Goal: Information Seeking & Learning: Find specific page/section

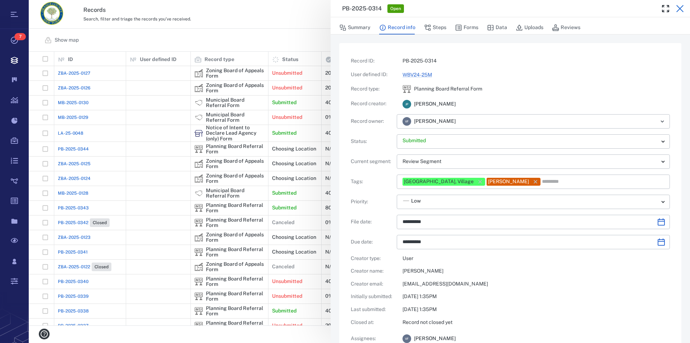
click at [679, 5] on icon "button" at bounding box center [680, 8] width 9 height 9
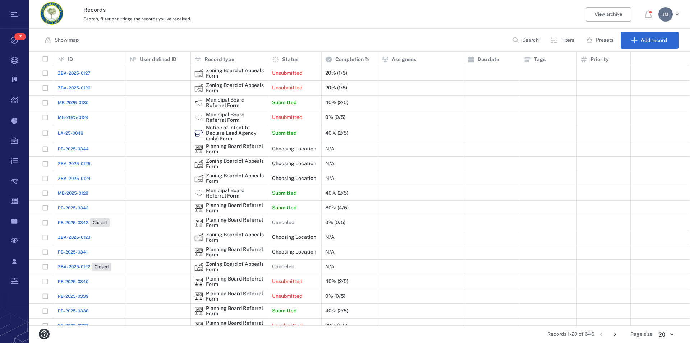
click at [566, 37] on p "Filters" at bounding box center [567, 40] width 14 height 7
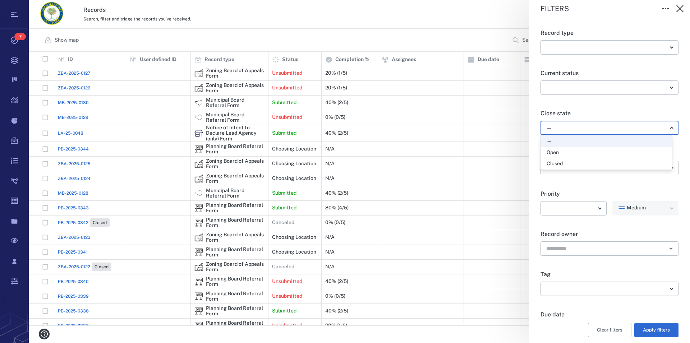
click at [571, 128] on body "Tasks 7 Records Boards Dashboard Reports Record types Guide steps Rules Form bu…" at bounding box center [345, 171] width 690 height 343
click at [566, 153] on div "Open" at bounding box center [607, 152] width 120 height 7
type input "*****"
click at [648, 328] on button "Apply filters" at bounding box center [656, 330] width 44 height 14
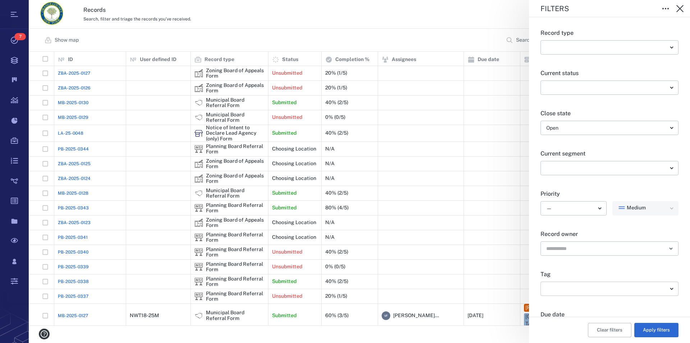
click at [652, 291] on body "Tasks 7 Records Boards Dashboard Reports Record types Guide steps Rules Form bu…" at bounding box center [345, 171] width 690 height 343
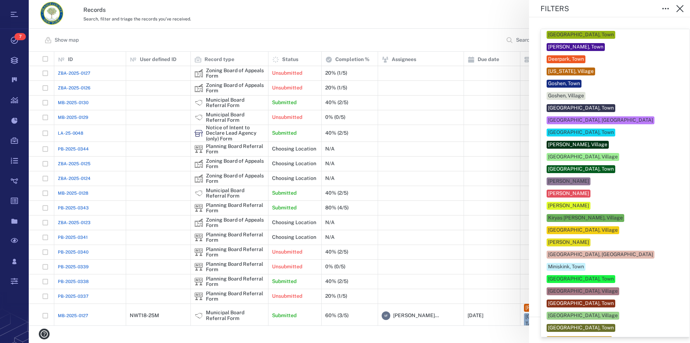
scroll to position [123, 0]
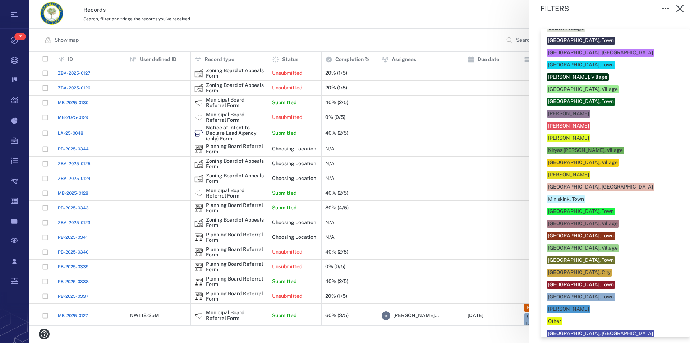
click at [588, 294] on div "[GEOGRAPHIC_DATA], Town" at bounding box center [581, 297] width 66 height 7
type input "**"
click at [679, 254] on div at bounding box center [345, 171] width 690 height 343
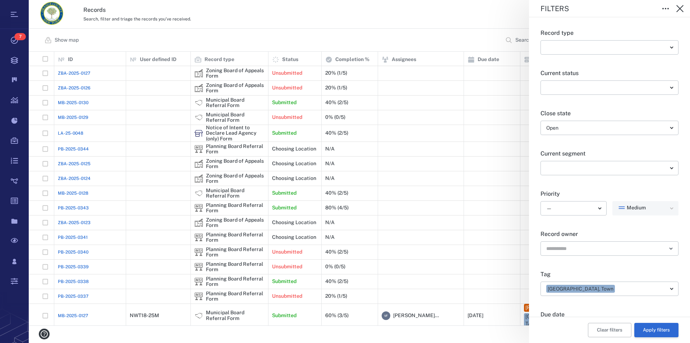
click at [659, 327] on button "Apply filters" at bounding box center [656, 330] width 44 height 14
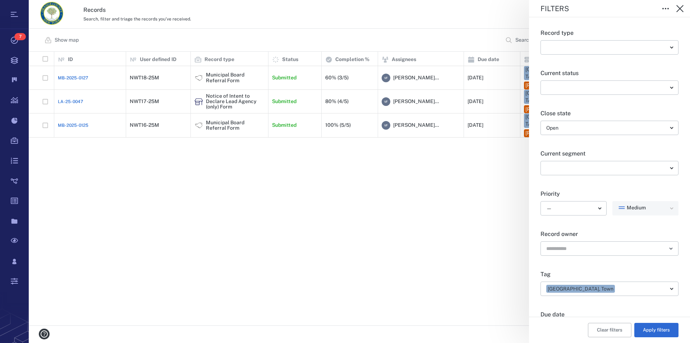
click at [217, 102] on div "Filters Record type ​ ​ Current status ​ ​ Close state Open ***** ​ Current seg…" at bounding box center [359, 171] width 661 height 343
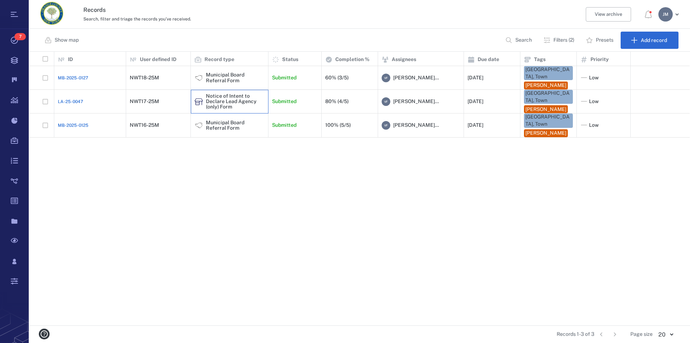
click at [217, 102] on div "Notice of Intent to Declare Lead Agency (only) Form" at bounding box center [235, 101] width 59 height 17
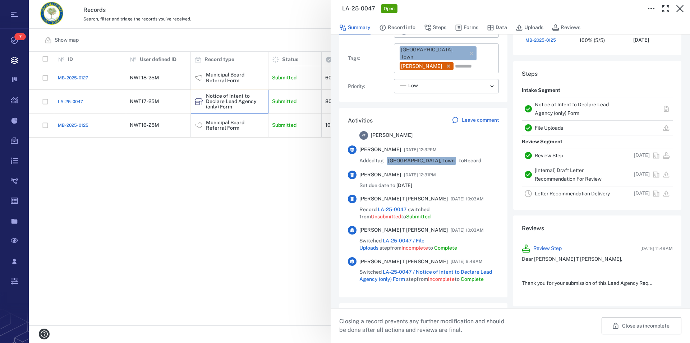
scroll to position [287, 0]
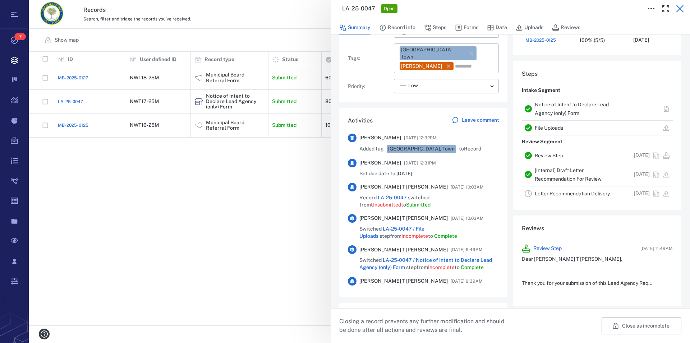
click at [681, 6] on icon "button" at bounding box center [680, 8] width 9 height 9
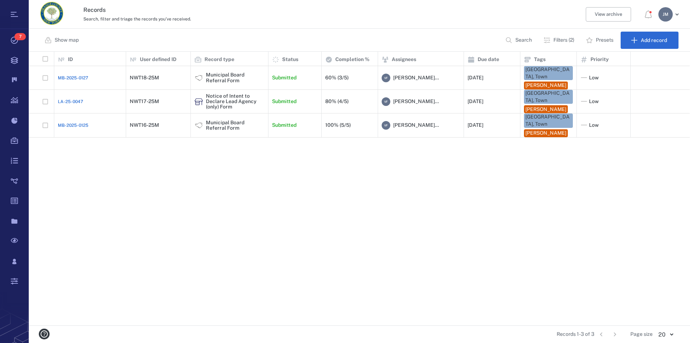
click at [661, 19] on div "J M" at bounding box center [665, 14] width 14 height 14
click at [647, 64] on li "Log out" at bounding box center [643, 62] width 77 height 17
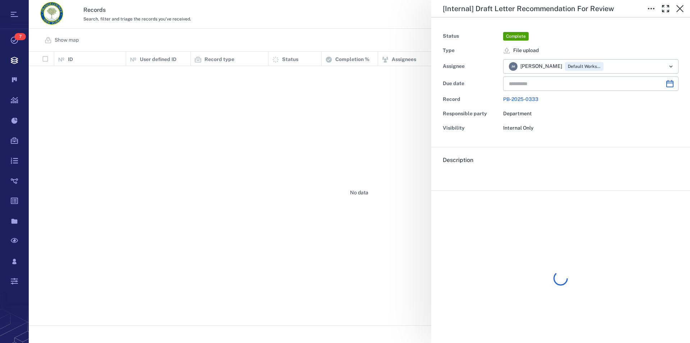
type input "**********"
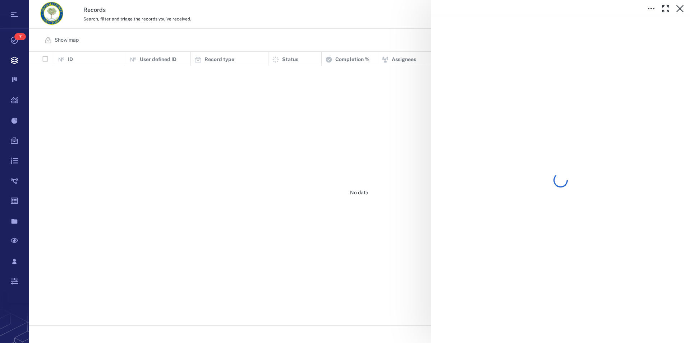
scroll to position [268, 655]
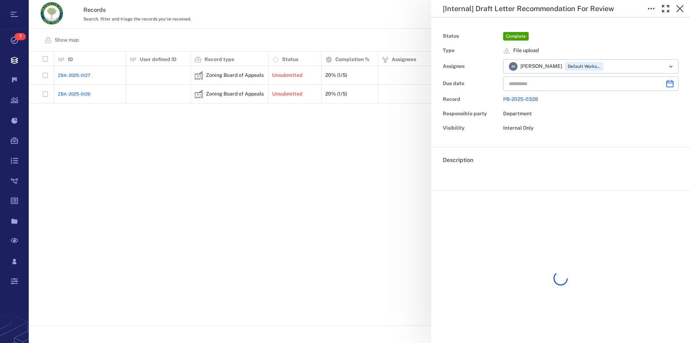
type input "**********"
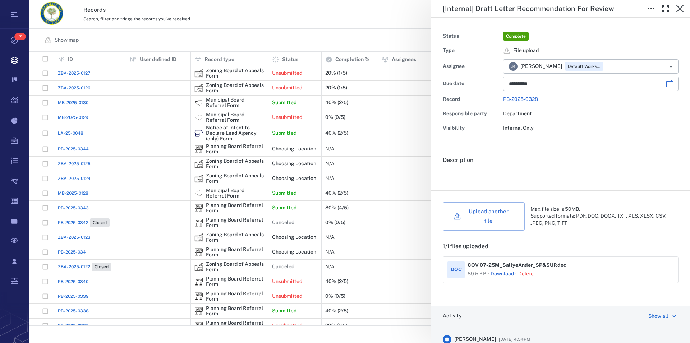
scroll to position [0, 0]
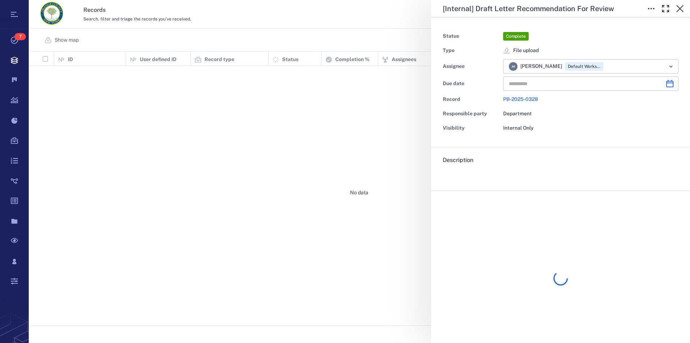
type input "**********"
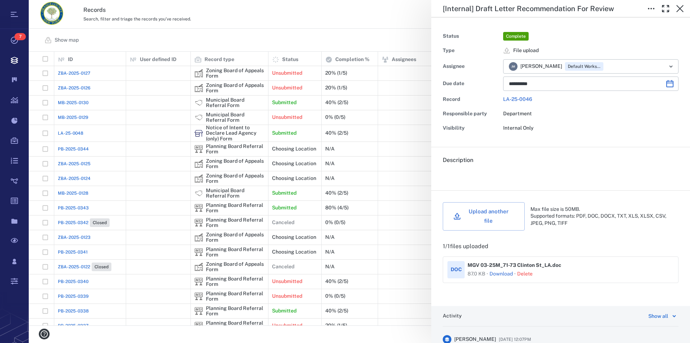
click at [506, 271] on link "Download" at bounding box center [500, 274] width 23 height 7
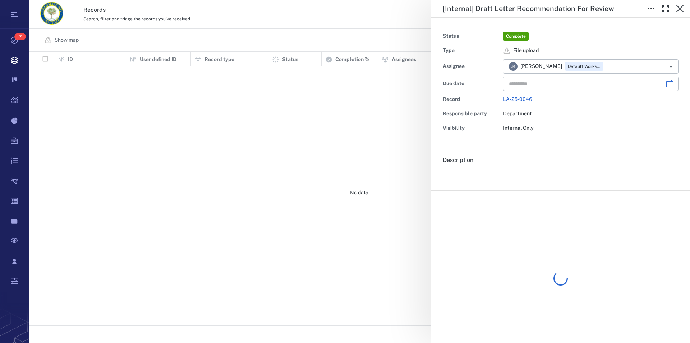
type input "**********"
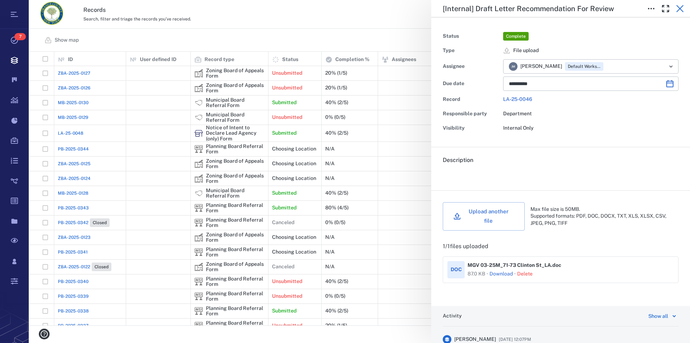
click at [677, 9] on icon "button" at bounding box center [680, 8] width 9 height 9
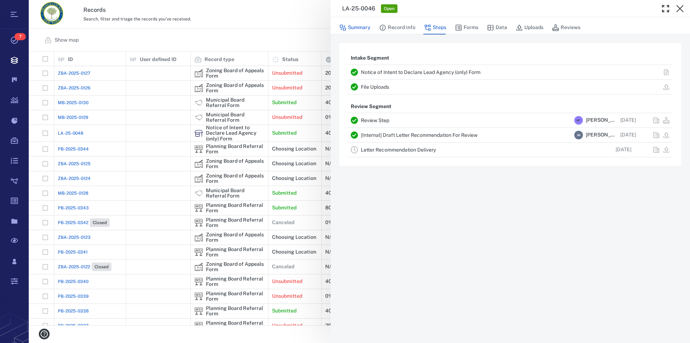
click at [369, 30] on button "Summary" at bounding box center [354, 28] width 31 height 14
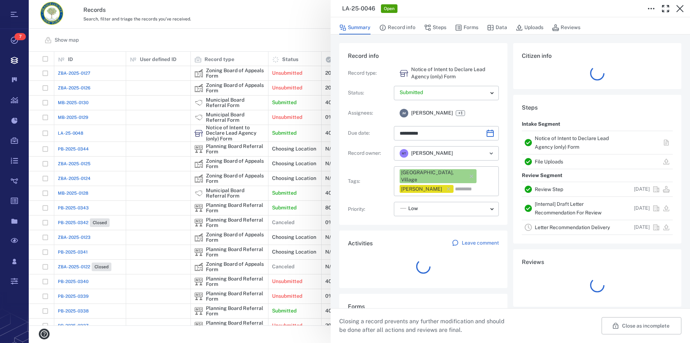
type input "**********"
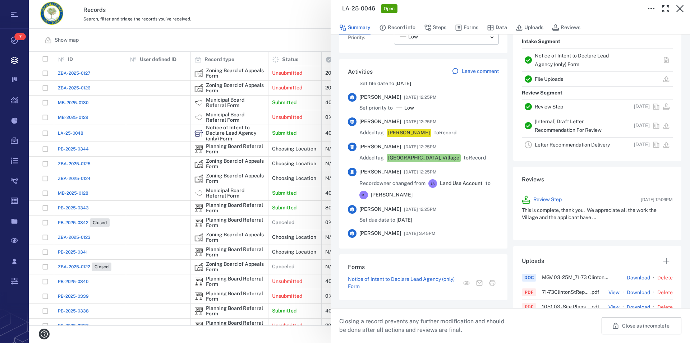
scroll to position [287, 0]
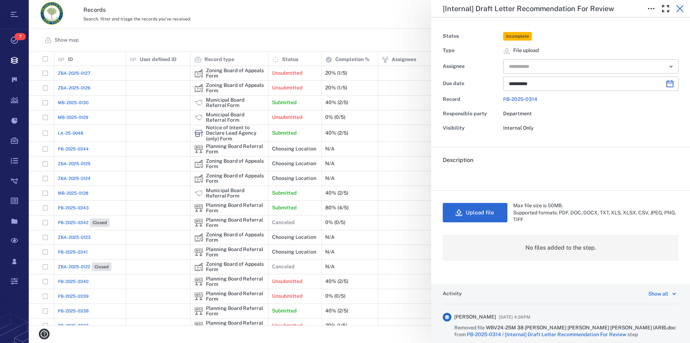
click at [680, 11] on icon "button" at bounding box center [680, 8] width 9 height 9
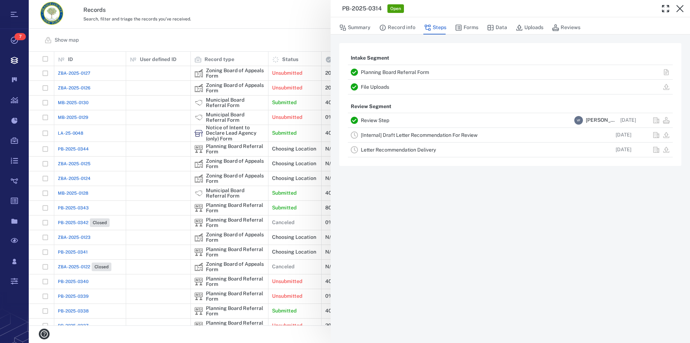
click at [373, 72] on link "Planning Board Referral Form" at bounding box center [395, 72] width 68 height 6
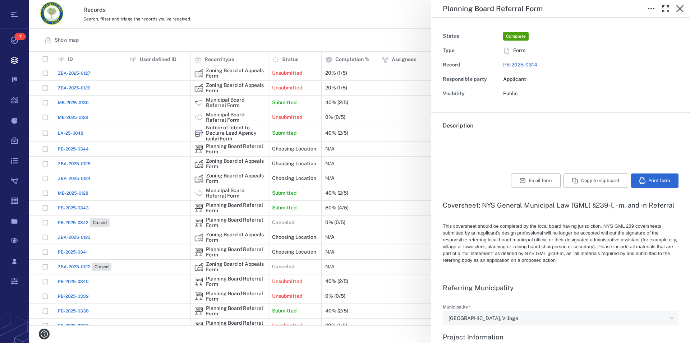
type textarea "*"
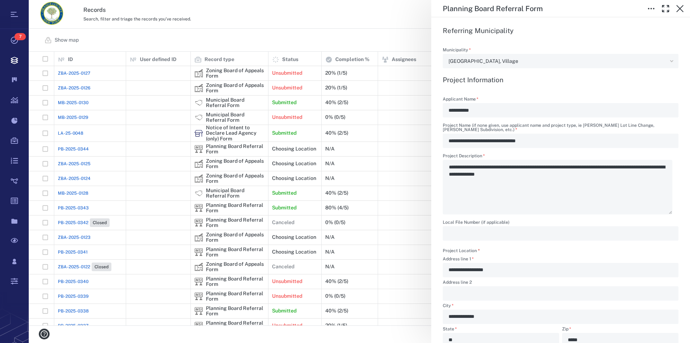
scroll to position [205, 0]
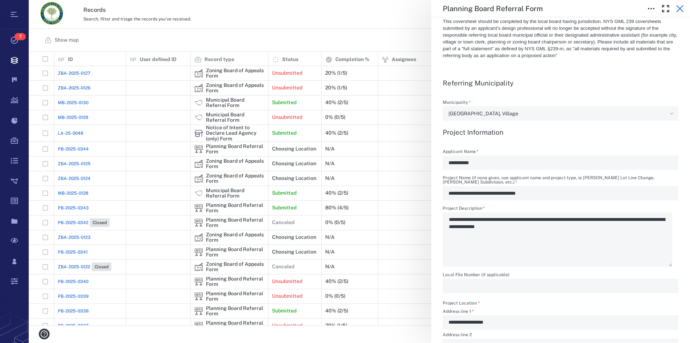
click at [679, 9] on icon "button" at bounding box center [679, 8] width 7 height 7
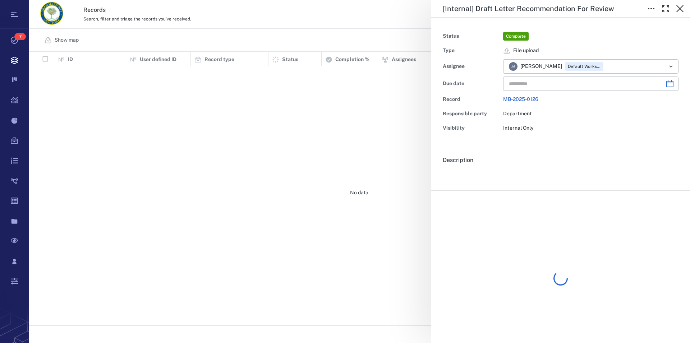
type input "**********"
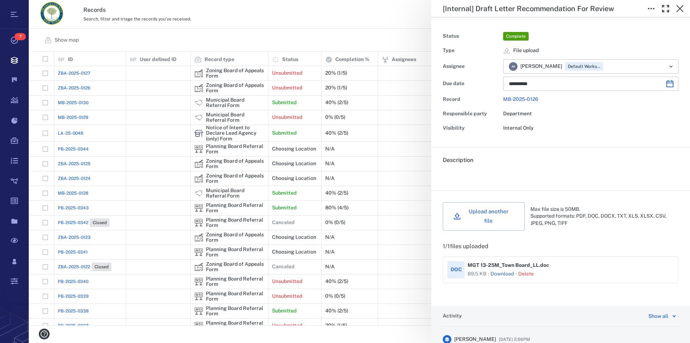
click at [510, 271] on link "Download" at bounding box center [502, 274] width 23 height 7
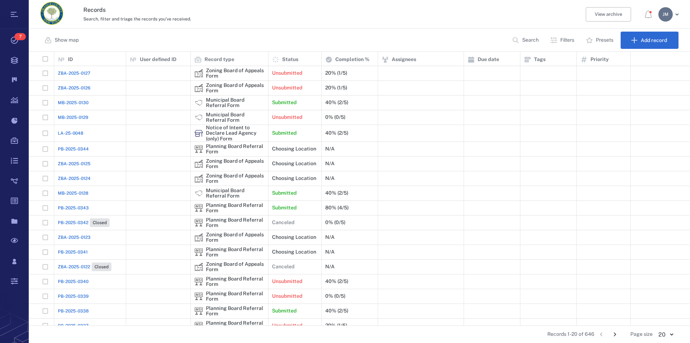
scroll to position [268, 655]
click at [525, 43] on p "Search" at bounding box center [530, 40] width 17 height 7
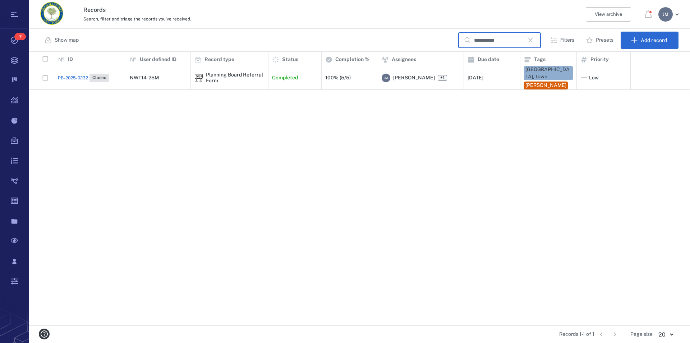
type input "**********"
click at [533, 43] on icon "button" at bounding box center [530, 40] width 9 height 9
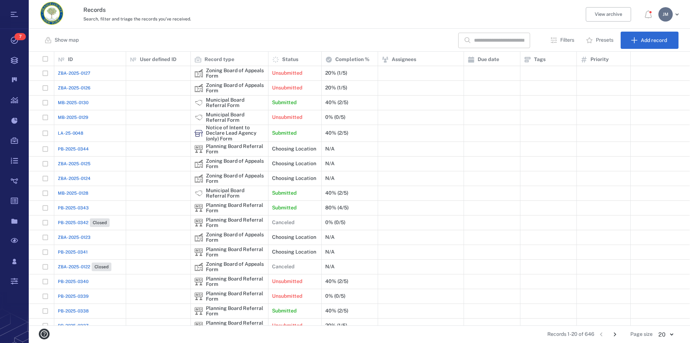
click at [569, 40] on p "Filters" at bounding box center [567, 40] width 14 height 7
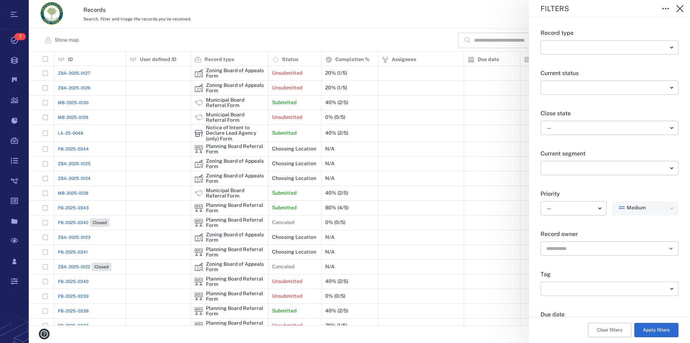
click at [620, 288] on body "Tasks 7 Records Boards Dashboard Reports Record types Guide steps Rules Form bu…" at bounding box center [345, 171] width 690 height 343
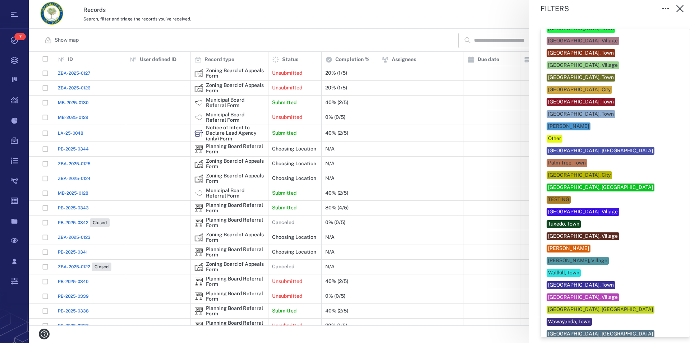
scroll to position [315, 0]
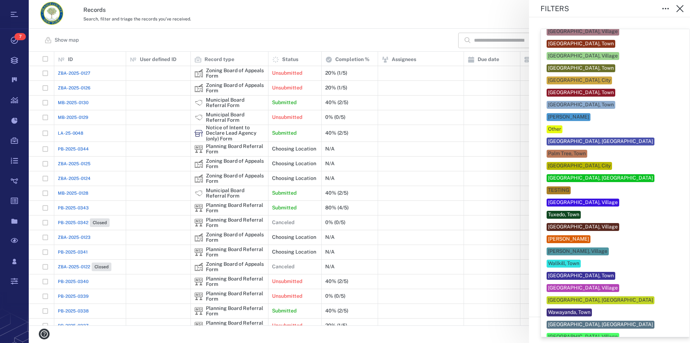
click at [601, 297] on div "[GEOGRAPHIC_DATA], [GEOGRAPHIC_DATA]" at bounding box center [600, 300] width 105 height 7
type input "***"
click at [676, 270] on div at bounding box center [345, 171] width 690 height 343
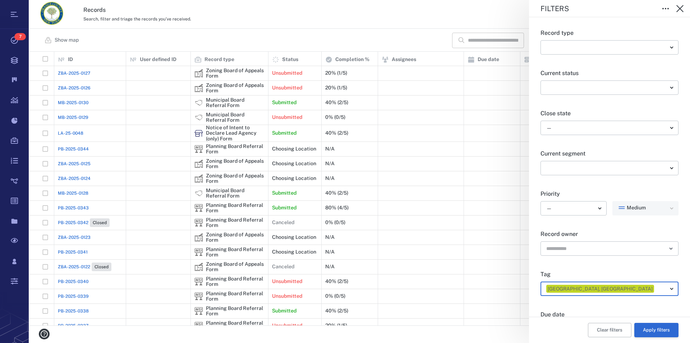
click at [660, 332] on button "Apply filters" at bounding box center [656, 330] width 44 height 14
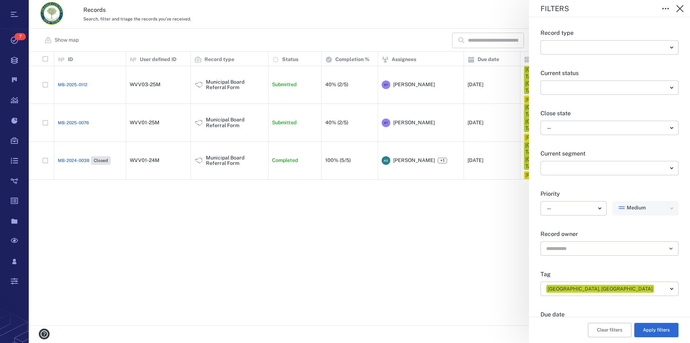
click at [231, 138] on div "Filters Record type ​ ​ Current status ​ ​ Close state — ​ Current segment ​ ​ …" at bounding box center [359, 171] width 661 height 343
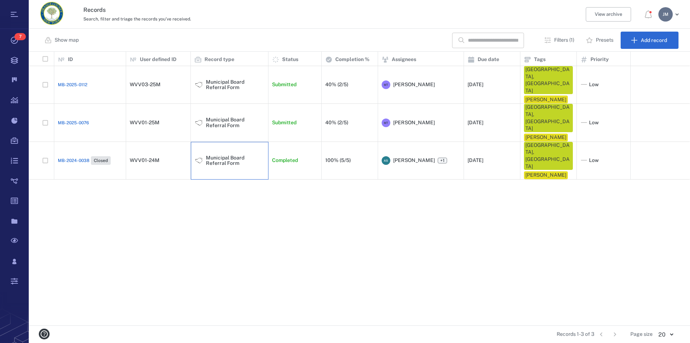
click at [231, 155] on div "Municipal Board Referral Form" at bounding box center [235, 160] width 59 height 11
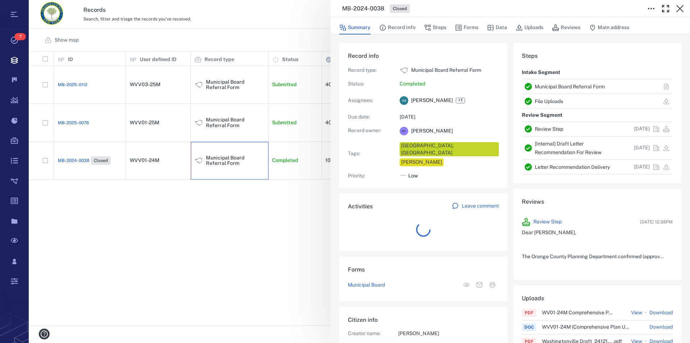
scroll to position [374, 135]
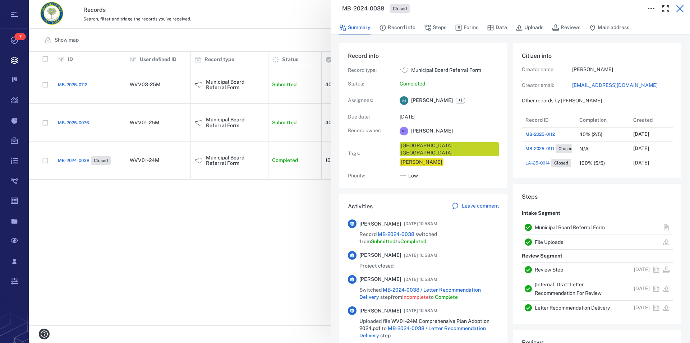
click at [681, 8] on icon "button" at bounding box center [679, 8] width 7 height 7
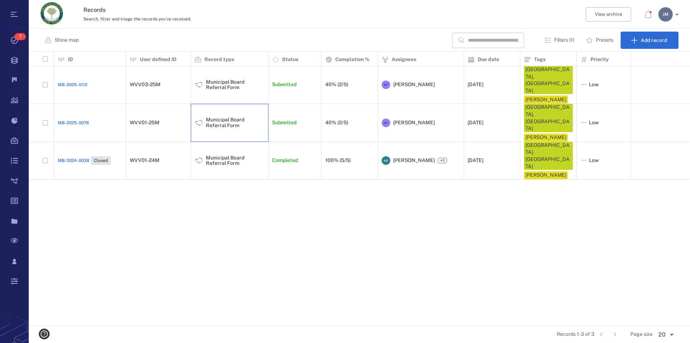
click at [226, 117] on div "Municipal Board Referral Form" at bounding box center [235, 122] width 59 height 11
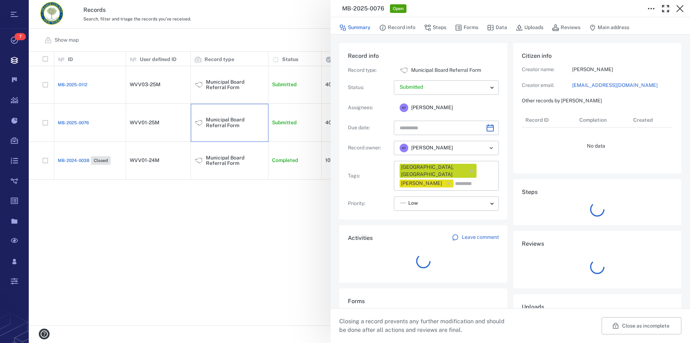
type input "**********"
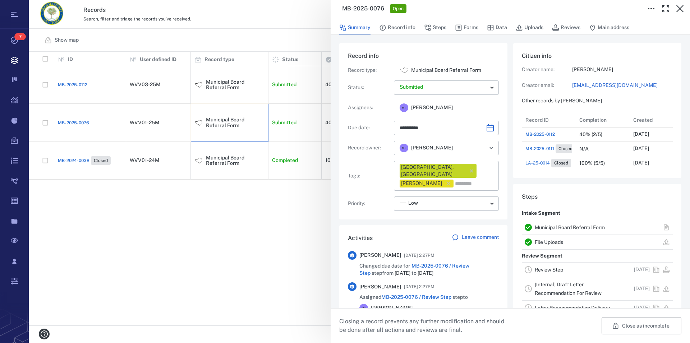
scroll to position [374, 136]
click at [559, 228] on link "Municipal Board Referral Form" at bounding box center [570, 228] width 70 height 6
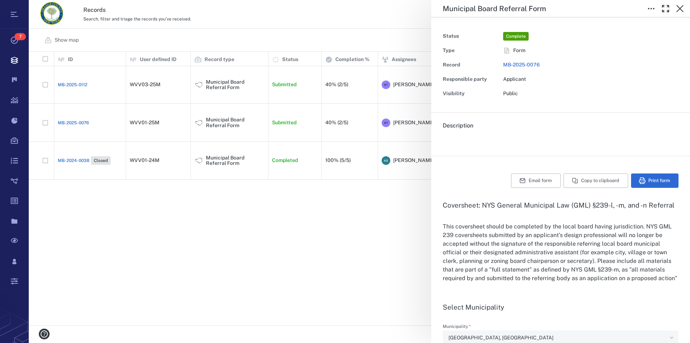
type input "**********"
type textarea "*"
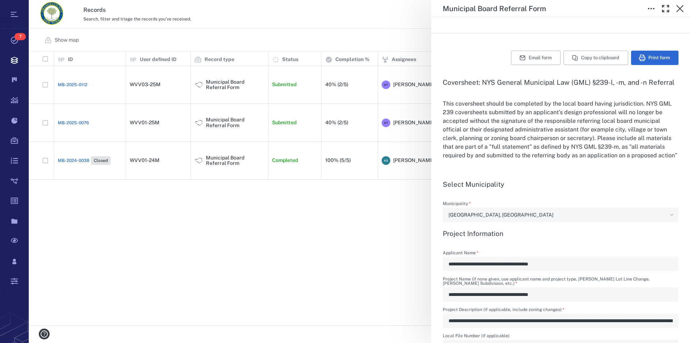
scroll to position [164, 0]
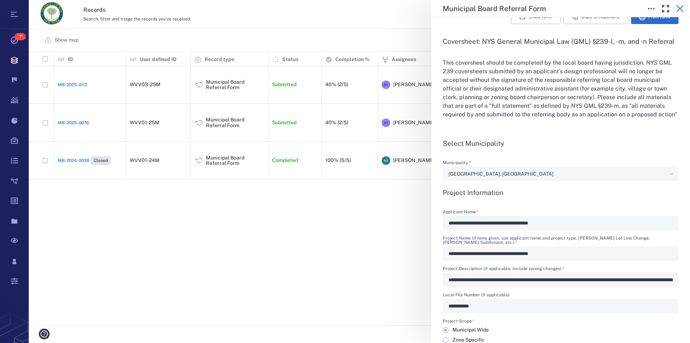
click at [679, 7] on icon "button" at bounding box center [679, 8] width 7 height 7
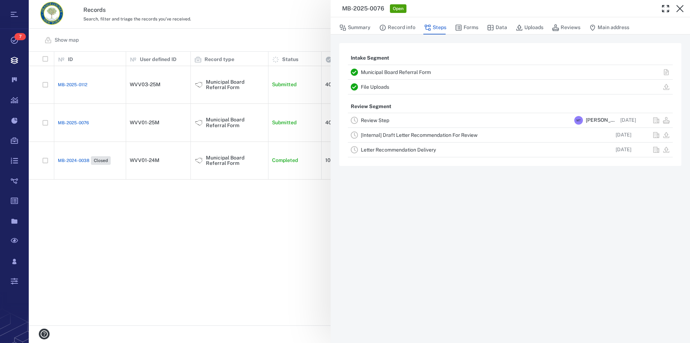
click at [679, 7] on icon "button" at bounding box center [679, 8] width 7 height 7
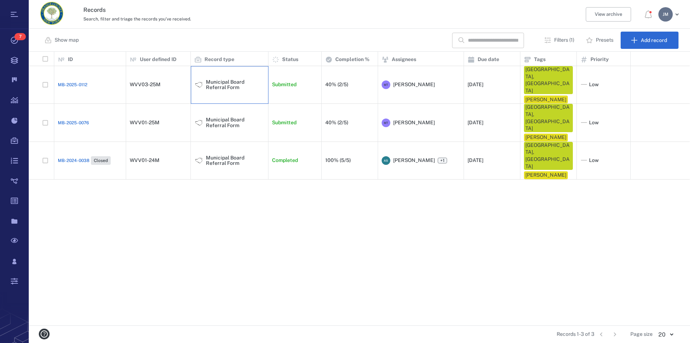
click at [219, 86] on div "Municipal Board Referral Form" at bounding box center [235, 84] width 59 height 11
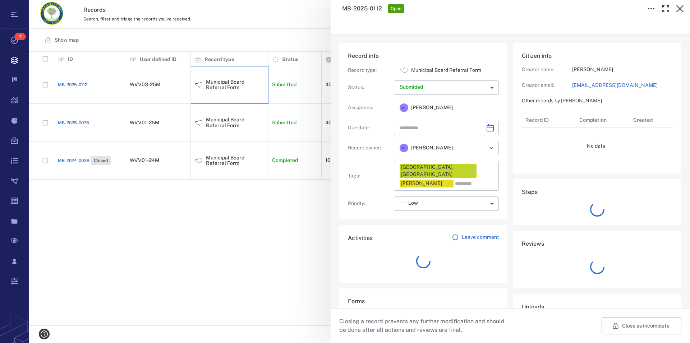
type input "**********"
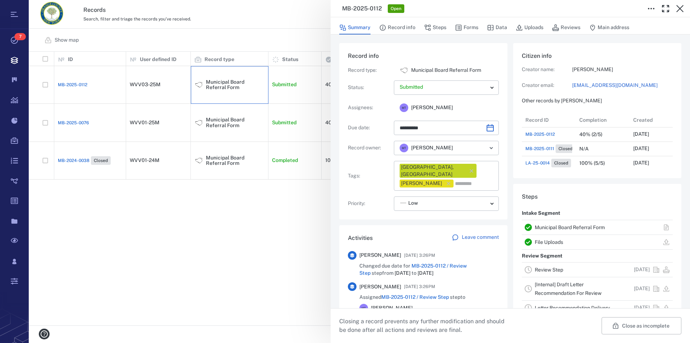
scroll to position [6, 7]
click at [550, 225] on link "Municipal Board Referral Form" at bounding box center [570, 228] width 70 height 6
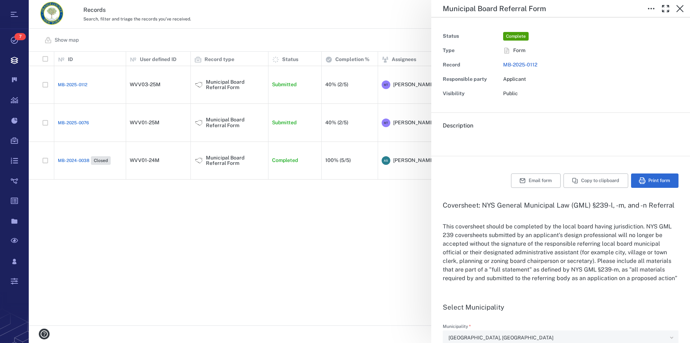
type input "**********"
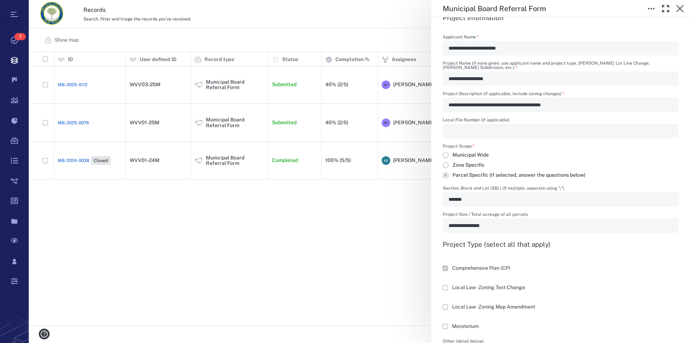
scroll to position [328, 0]
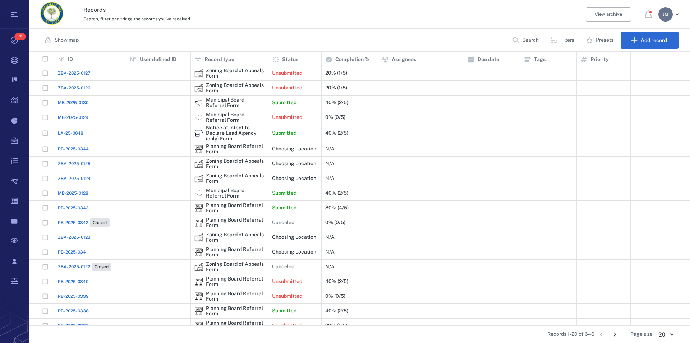
click at [564, 43] on p "Filters" at bounding box center [567, 40] width 14 height 7
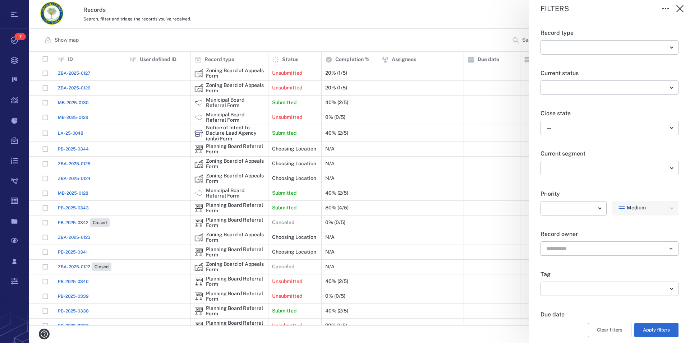
click at [603, 288] on body "Tasks 7 Records Boards Dashboard Reports Record types Guide steps Rules Form bu…" at bounding box center [345, 171] width 690 height 343
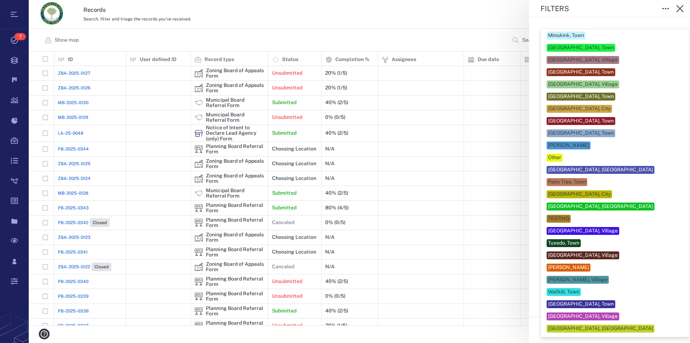
scroll to position [315, 0]
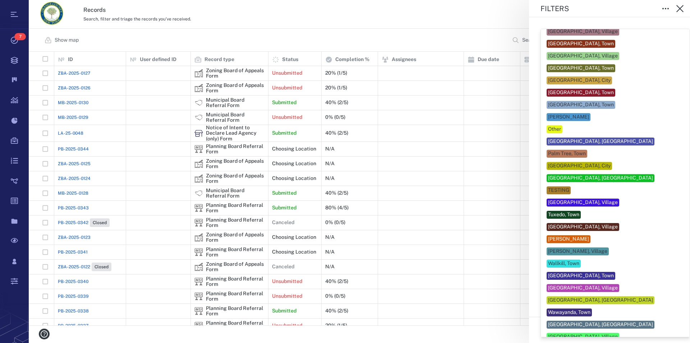
click at [599, 297] on div "[GEOGRAPHIC_DATA], [GEOGRAPHIC_DATA]" at bounding box center [600, 300] width 105 height 7
type input "***"
click at [677, 276] on div at bounding box center [345, 171] width 690 height 343
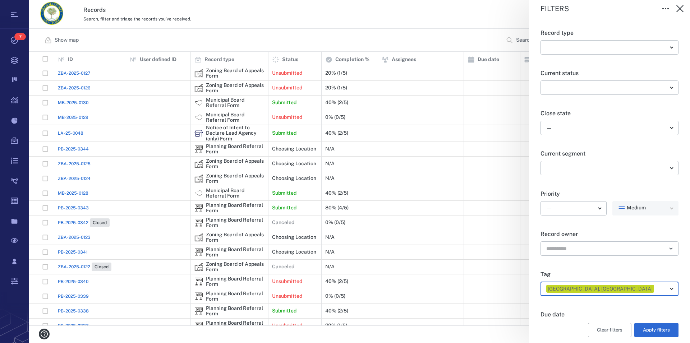
scroll to position [82, 0]
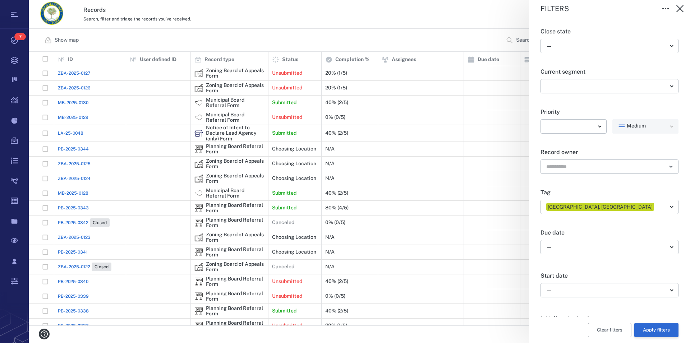
click at [653, 328] on button "Apply filters" at bounding box center [656, 330] width 44 height 14
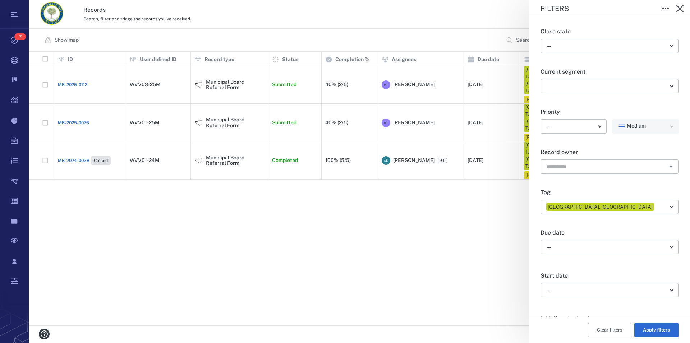
click at [222, 81] on div "Filters Record type ​ ​ Current status ​ ​ Close state — ​ Current segment ​ ​ …" at bounding box center [359, 171] width 661 height 343
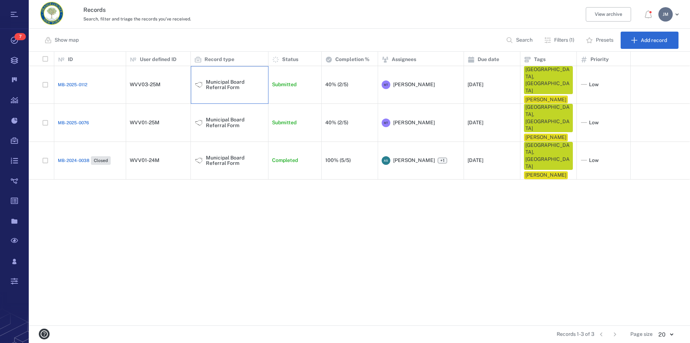
click at [222, 81] on div "Municipal Board Referral Form" at bounding box center [235, 84] width 59 height 11
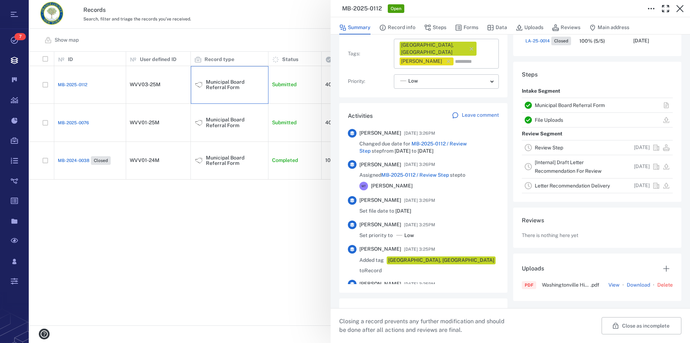
scroll to position [123, 0]
click at [545, 102] on link "Municipal Board Referral Form" at bounding box center [570, 105] width 70 height 6
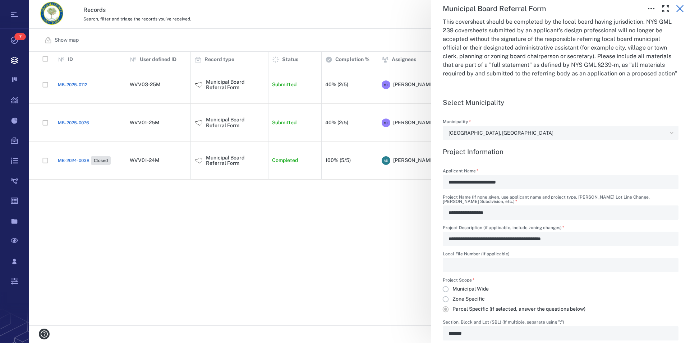
click at [678, 9] on icon "button" at bounding box center [680, 8] width 9 height 9
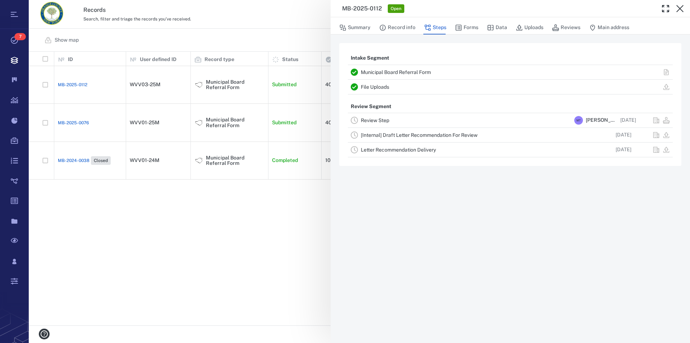
click at [678, 9] on icon "button" at bounding box center [680, 8] width 9 height 9
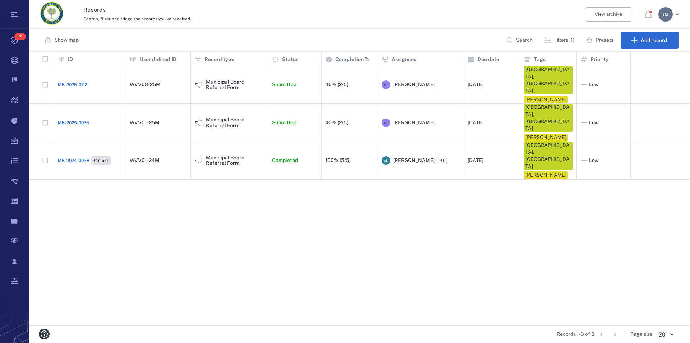
click at [666, 14] on div "[PERSON_NAME]" at bounding box center [665, 14] width 14 height 14
click at [640, 60] on li "Log out" at bounding box center [643, 62] width 77 height 17
